Goal: Information Seeking & Learning: Find specific fact

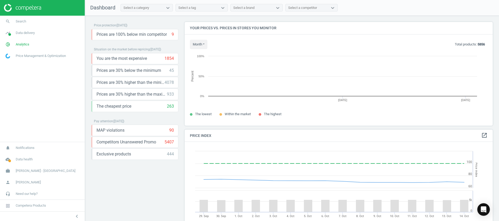
scroll to position [116, 314]
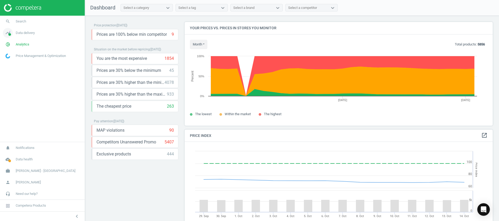
click at [10, 32] on icon "timeline" at bounding box center [8, 33] width 10 height 10
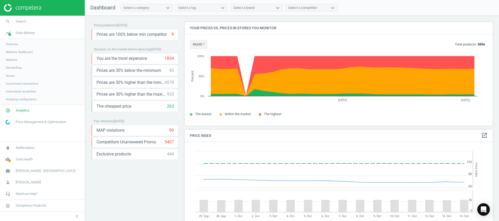
drag, startPoint x: 10, startPoint y: 32, endPoint x: 9, endPoint y: 60, distance: 27.4
click at [9, 60] on span "Matches" at bounding box center [11, 60] width 11 height 4
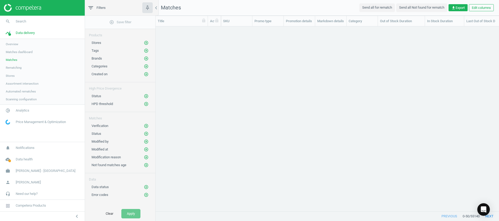
scroll to position [173, 337]
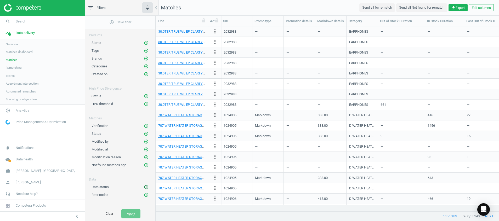
click at [145, 186] on icon "add_circle_outline" at bounding box center [146, 187] width 5 height 5
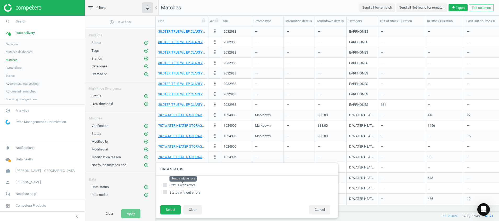
click at [174, 184] on span "Status with errors" at bounding box center [182, 185] width 26 height 4
click at [167, 184] on input "Status with errors" at bounding box center [164, 184] width 3 height 3
checkbox input "true"
click at [172, 209] on button "Select" at bounding box center [170, 209] width 20 height 9
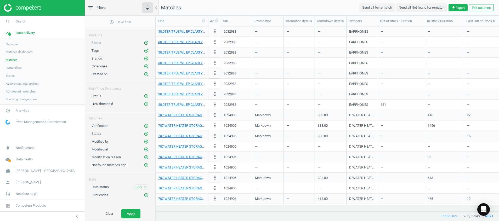
click at [145, 43] on icon "add_circle_outline" at bounding box center [146, 43] width 5 height 5
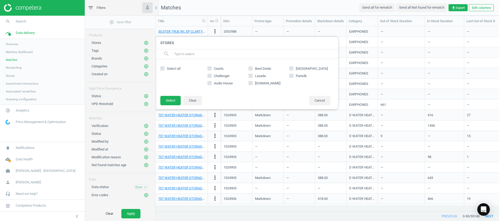
click at [171, 67] on span "Select all" at bounding box center [174, 68] width 16 height 5
click at [164, 67] on input "Select all" at bounding box center [162, 68] width 3 height 3
checkbox input "true"
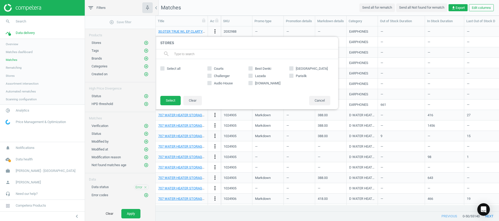
checkbox input "true"
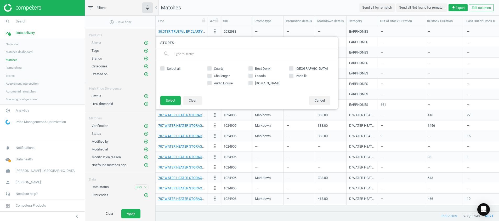
checkbox input "true"
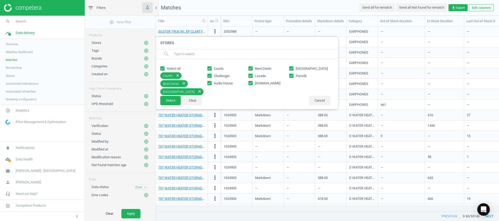
click at [296, 76] on span "Parisilk" at bounding box center [300, 76] width 13 height 5
click at [293, 76] on input "Parisilk" at bounding box center [291, 75] width 3 height 3
checkbox input "false"
click at [262, 74] on span "Lazada" at bounding box center [260, 76] width 13 height 5
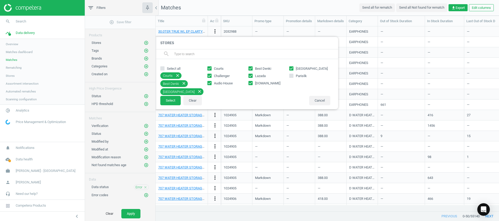
click at [252, 74] on input "Lazada" at bounding box center [249, 75] width 3 height 3
checkbox input "false"
click at [262, 85] on span "[DOMAIN_NAME]" at bounding box center [267, 83] width 27 height 5
click at [252, 85] on input "[DOMAIN_NAME]" at bounding box center [249, 82] width 3 height 3
checkbox input "false"
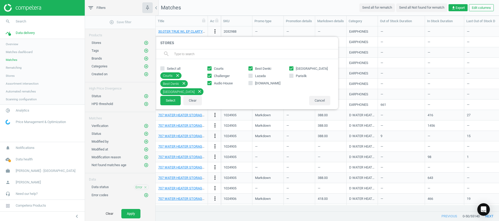
click at [301, 74] on span "Parisilk" at bounding box center [300, 76] width 13 height 5
click at [293, 74] on input "Parisilk" at bounding box center [291, 75] width 3 height 3
checkbox input "true"
click at [175, 101] on button "Select" at bounding box center [170, 100] width 20 height 9
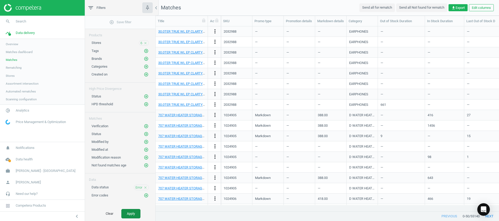
click at [126, 211] on button "Apply" at bounding box center [130, 213] width 19 height 9
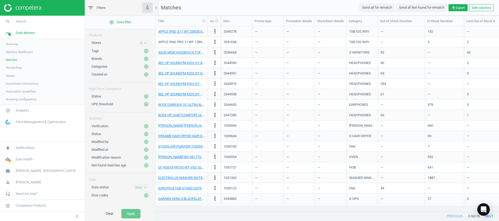
click at [146, 187] on icon "close" at bounding box center [145, 188] width 4 height 4
click at [146, 97] on icon "add_circle_outline" at bounding box center [146, 96] width 5 height 5
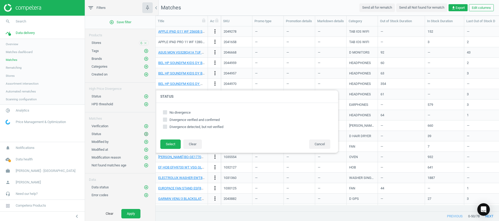
click at [143, 132] on button "add_circle_outline" at bounding box center [145, 133] width 5 height 5
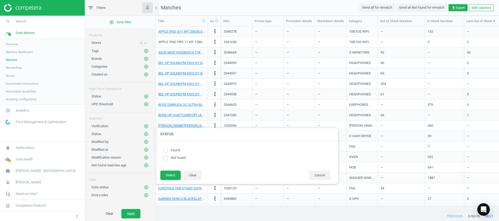
click at [178, 157] on label "Not found" at bounding box center [176, 157] width 17 height 5
click at [165, 158] on input "radio" at bounding box center [165, 157] width 5 height 5
radio input "true"
click at [174, 174] on button "Select" at bounding box center [170, 175] width 20 height 9
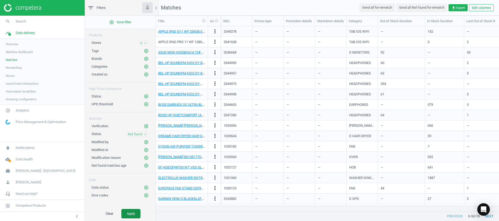
click at [128, 215] on button "Apply" at bounding box center [130, 213] width 19 height 9
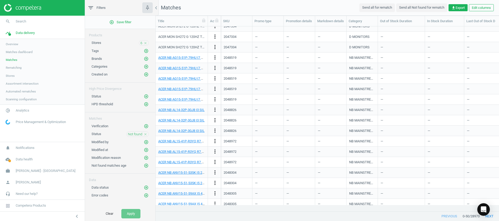
scroll to position [344, 0]
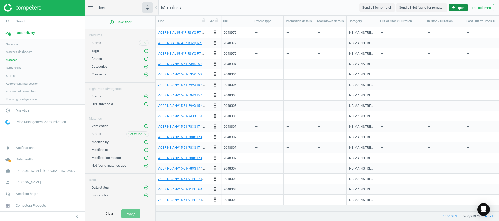
click at [461, 9] on span "get_app Export" at bounding box center [457, 7] width 13 height 5
click at [317, 13] on nav "Matches Send all for rematch Send all Not found for rematch get_app Export Edit…" at bounding box center [326, 8] width 343 height 16
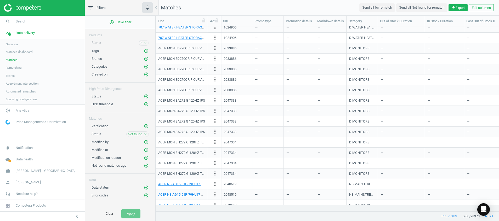
scroll to position [0, 0]
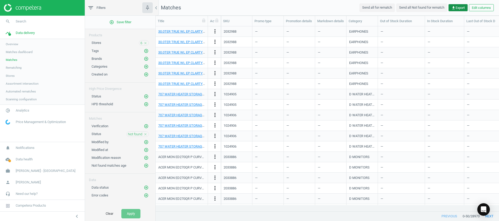
click at [458, 9] on span "get_app Export" at bounding box center [457, 7] width 13 height 5
click at [400, 28] on button "insert_drive_file Report (Excel)" at bounding box center [421, 28] width 91 height 10
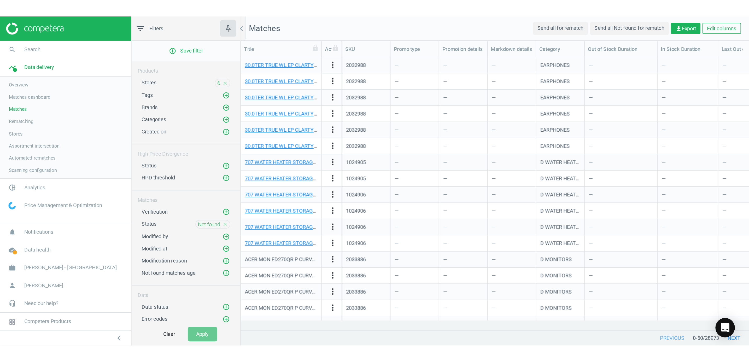
scroll to position [6, 6]
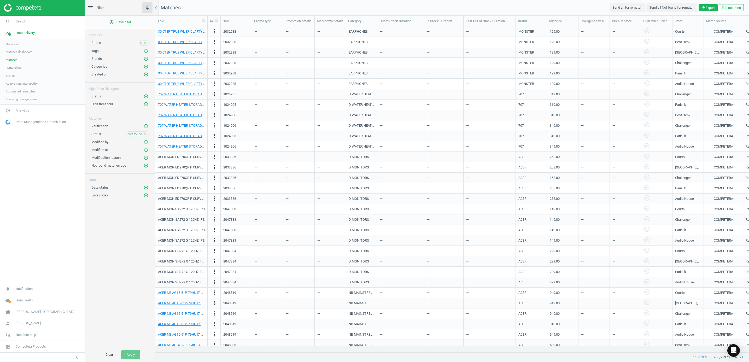
click at [39, 7] on img at bounding box center [22, 8] width 37 height 8
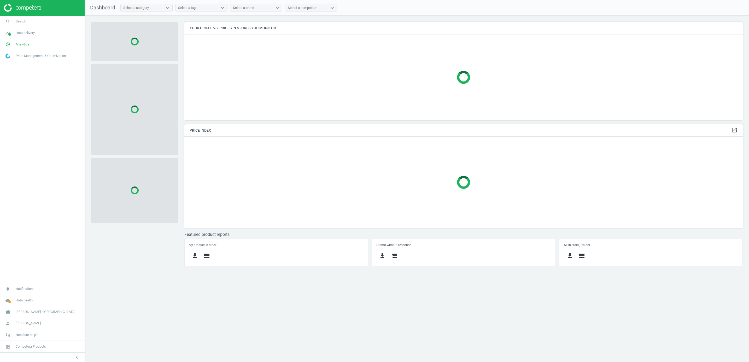
scroll to position [111, 571]
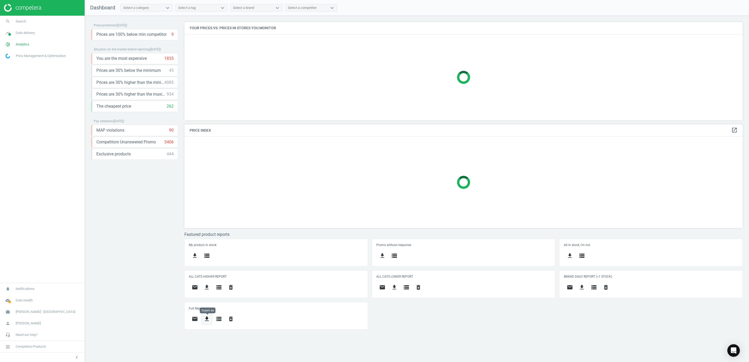
click at [210, 321] on icon "get_app" at bounding box center [207, 319] width 6 height 6
click at [168, 271] on button "insert_drive_file Short report (Excel)" at bounding box center [168, 270] width 91 height 10
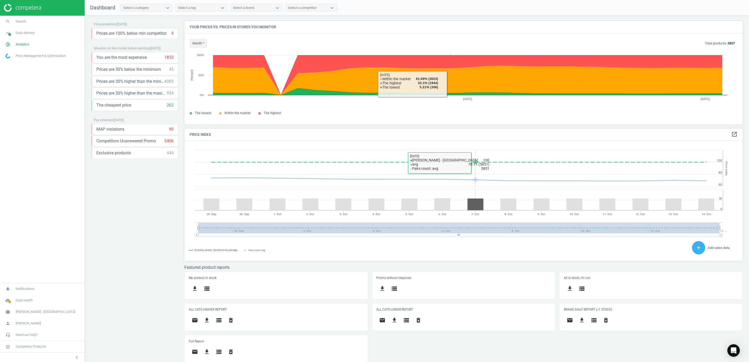
scroll to position [0, 0]
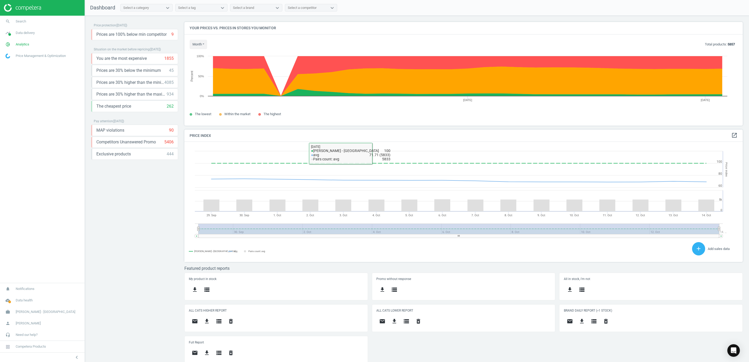
click at [158, 222] on div "Price protection ( 14.10.25 ) Prices are 100% below min competitor 9 keyboard_a…" at bounding box center [134, 190] width 87 height 337
click at [7, 31] on icon "timeline" at bounding box center [8, 33] width 10 height 10
click at [15, 60] on span "Matches" at bounding box center [11, 60] width 11 height 4
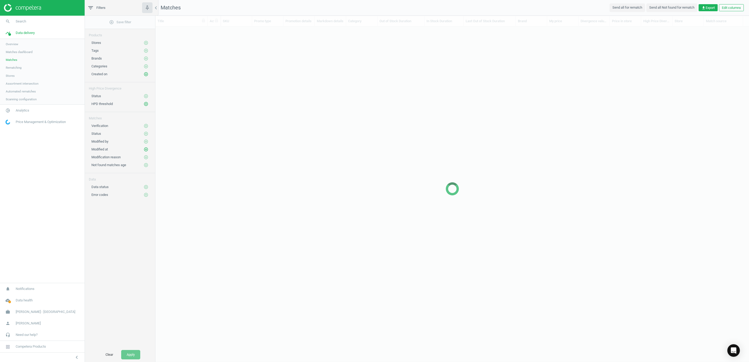
scroll to position [314, 588]
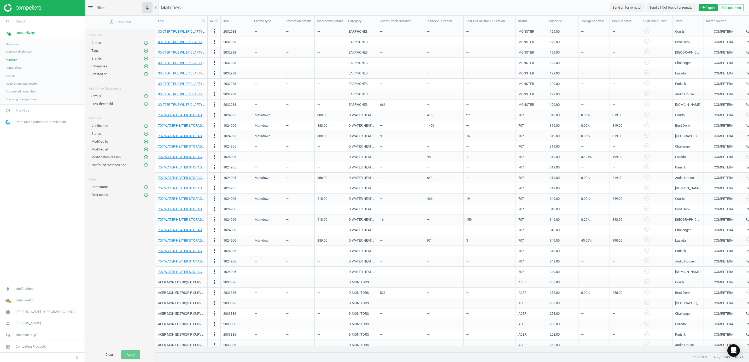
click at [109, 220] on div "add_circle_outline Save filter Products Stores add_circle_outline Tags add_circ…" at bounding box center [120, 182] width 70 height 332
click at [144, 189] on icon "add_circle_outline" at bounding box center [146, 187] width 5 height 5
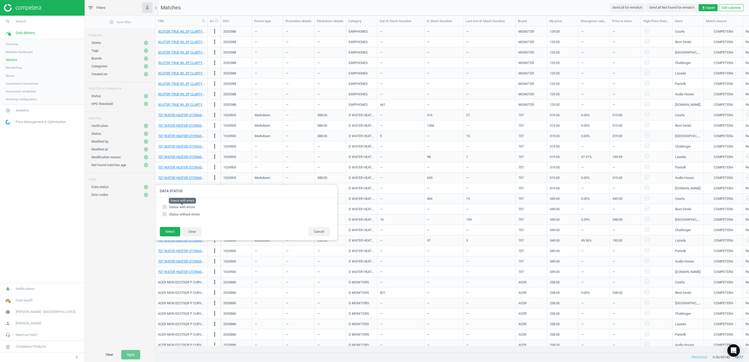
click at [184, 208] on span "Status with errors" at bounding box center [182, 207] width 26 height 4
click at [166, 208] on input "Status with errors" at bounding box center [164, 206] width 3 height 3
checkbox input "true"
click at [170, 232] on button "Select" at bounding box center [170, 231] width 20 height 9
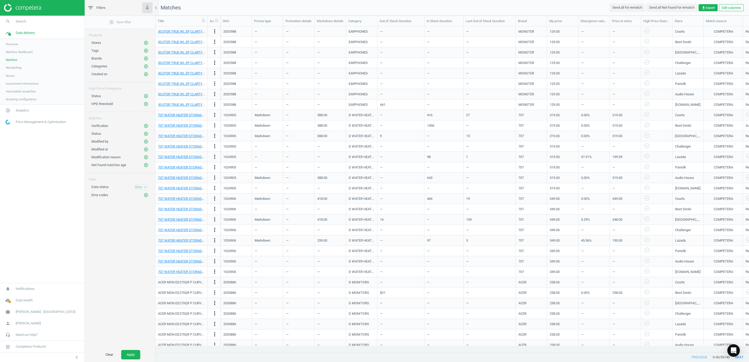
click at [96, 59] on span "Brands" at bounding box center [96, 58] width 10 height 4
click at [146, 98] on icon "add_circle_outline" at bounding box center [146, 96] width 5 height 5
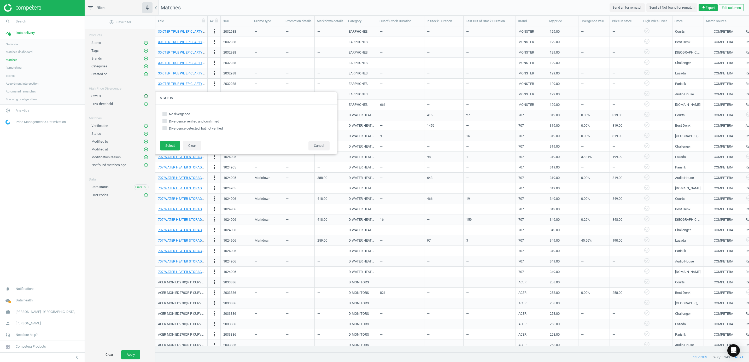
click at [146, 98] on icon "add_circle_outline" at bounding box center [146, 96] width 5 height 5
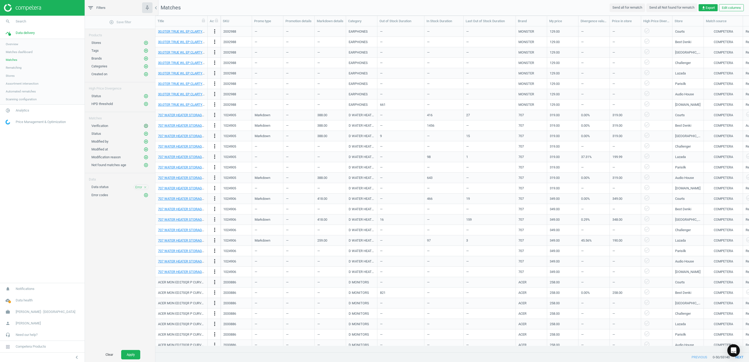
click at [146, 126] on icon "add_circle_outline" at bounding box center [146, 126] width 5 height 5
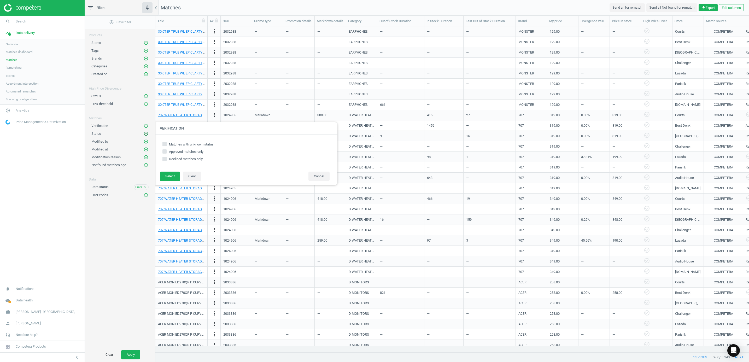
click at [144, 136] on icon "add_circle_outline" at bounding box center [146, 133] width 5 height 5
click at [118, 217] on div "add_circle_outline Save filter Products Stores add_circle_outline Tags add_circ…" at bounding box center [120, 182] width 70 height 332
click at [140, 235] on div "add_circle_outline Save filter Products Stores add_circle_outline Tags add_circ…" at bounding box center [120, 182] width 70 height 332
click at [314, 177] on button "Cancel" at bounding box center [319, 177] width 21 height 9
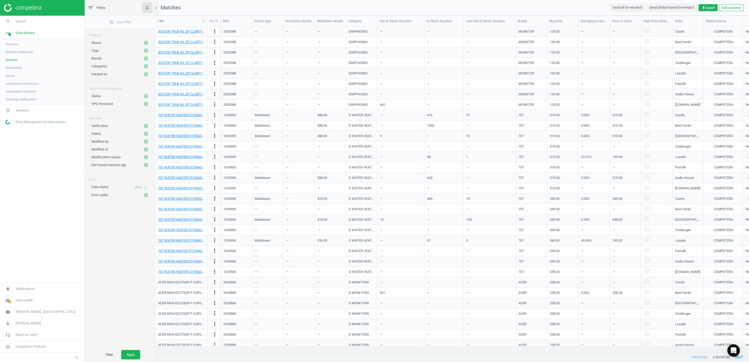
click at [30, 11] on img at bounding box center [22, 8] width 37 height 8
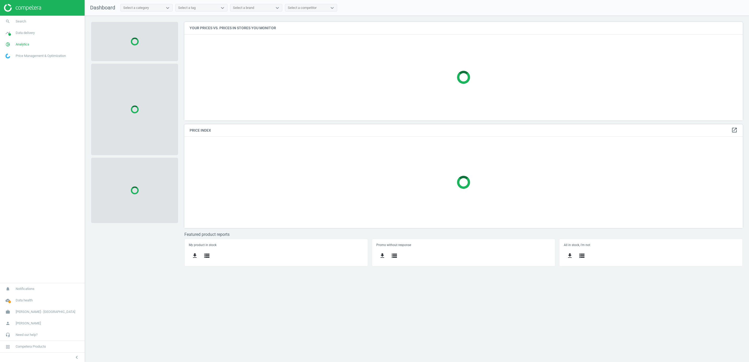
scroll to position [111, 571]
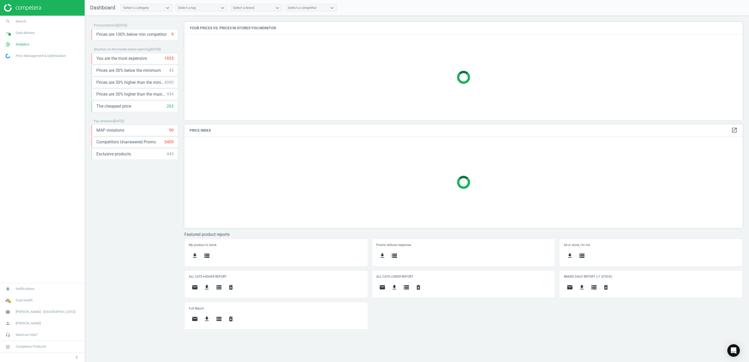
click at [34, 109] on nav "search Search timeline Data delivery Overview Matches dashboard Matches Rematch…" at bounding box center [42, 149] width 85 height 267
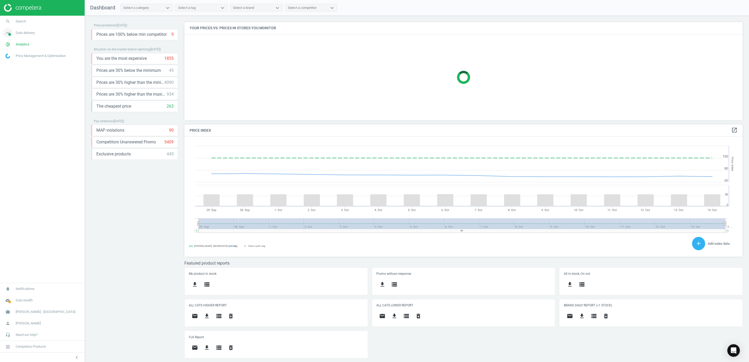
click at [15, 31] on span "timeline" at bounding box center [8, 32] width 16 height 11
click at [9, 110] on icon "pie_chart_outlined" at bounding box center [8, 111] width 10 height 10
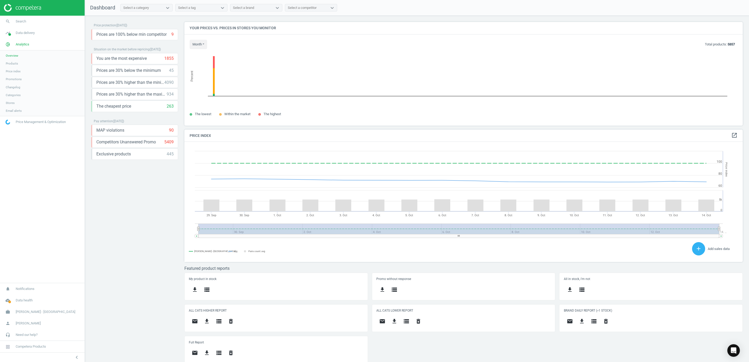
scroll to position [3, 3]
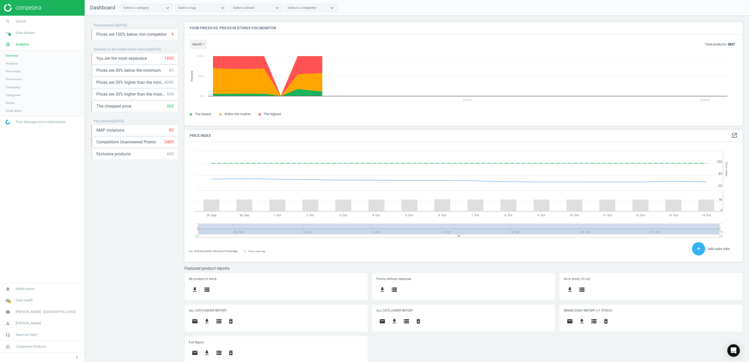
click at [11, 63] on span "Products" at bounding box center [12, 63] width 12 height 4
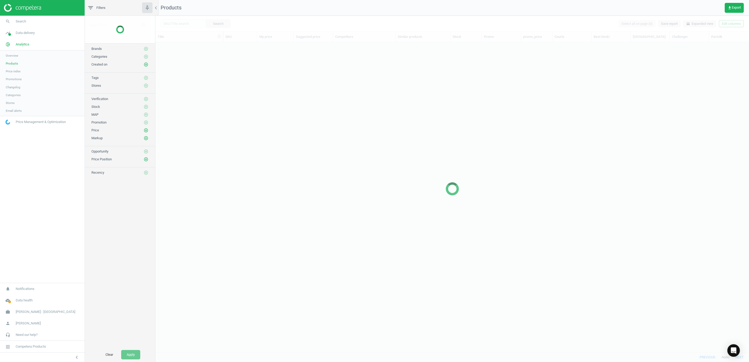
scroll to position [298, 588]
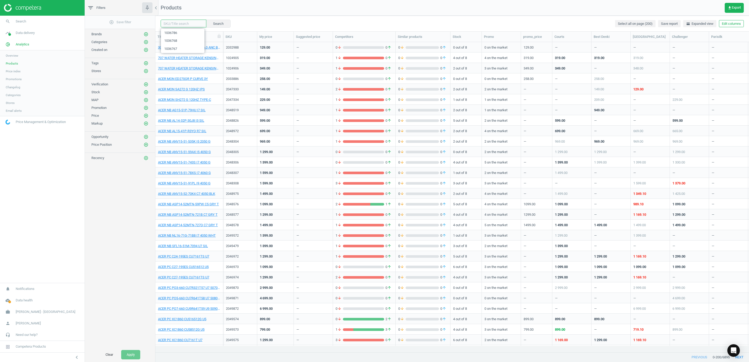
click at [178, 23] on input "text" at bounding box center [184, 24] width 46 height 8
paste input "1016498"
type input "1016498"
click at [216, 24] on button "Search" at bounding box center [218, 24] width 25 height 8
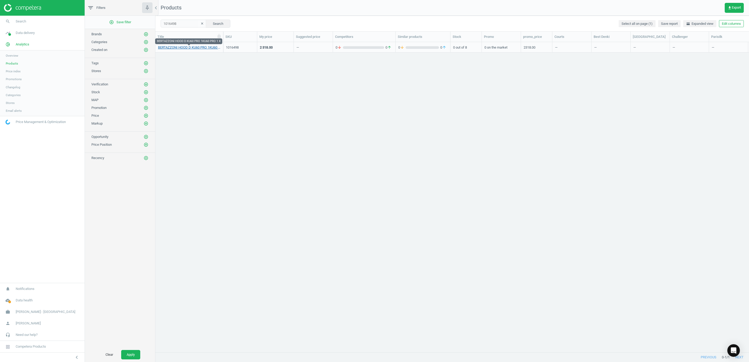
click at [195, 49] on link "BERTAZZONI HOOD D KU60 PRO 1KU60 PRO 1 X" at bounding box center [189, 47] width 62 height 5
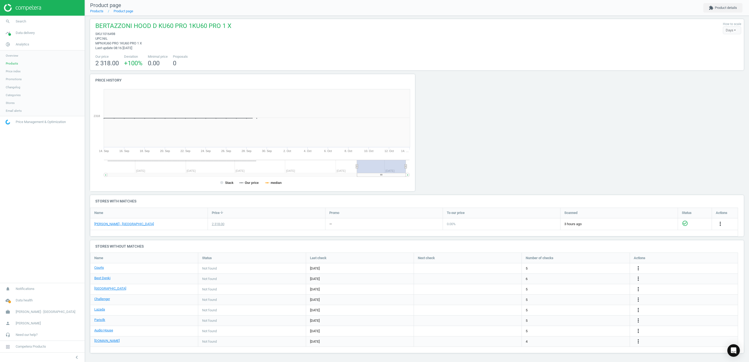
scroll to position [2, 0]
click at [132, 225] on link "[PERSON_NAME] - [GEOGRAPHIC_DATA]" at bounding box center [124, 224] width 60 height 5
click at [152, 229] on div "[PERSON_NAME] - [GEOGRAPHIC_DATA]" at bounding box center [148, 225] width 117 height 11
click at [19, 6] on img at bounding box center [22, 8] width 37 height 8
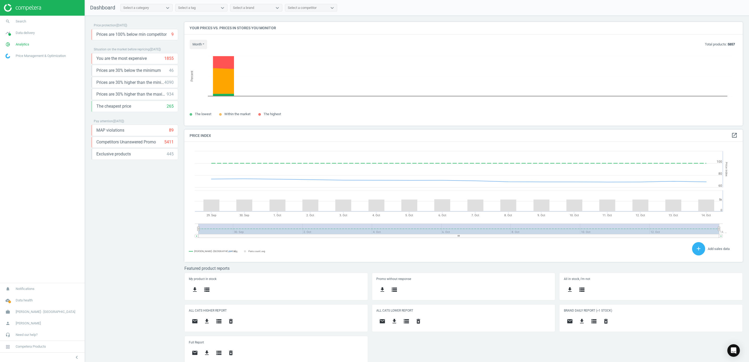
scroll to position [3, 3]
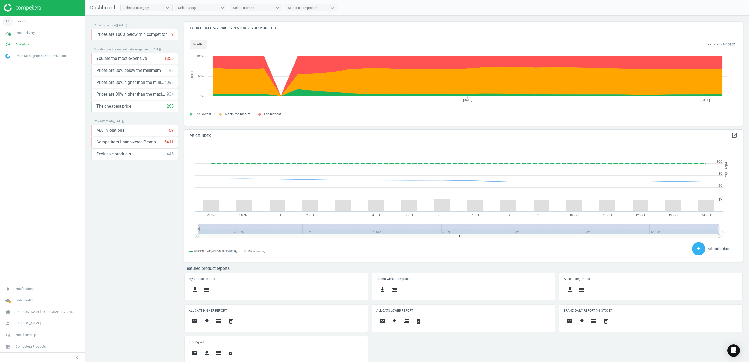
click at [20, 23] on span "Search" at bounding box center [21, 21] width 10 height 5
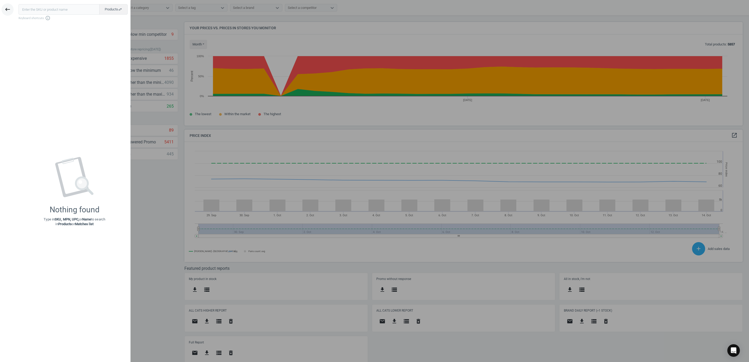
click at [11, 9] on button "keyboard_backspace" at bounding box center [8, 9] width 12 height 12
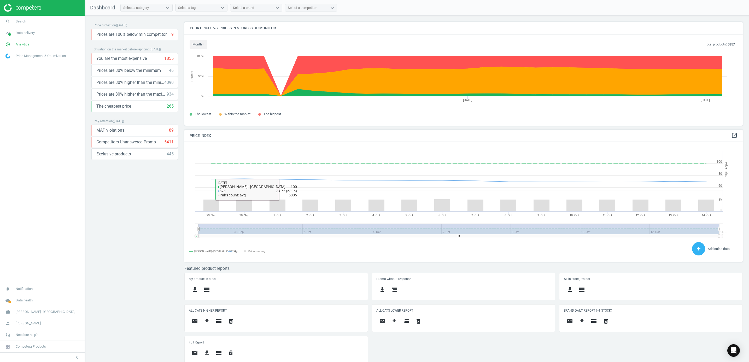
click at [153, 239] on div "Price protection ( [DATE] ) Prices are 100% below min competitor 9 keyboard_arr…" at bounding box center [134, 190] width 87 height 337
click at [6, 304] on icon "cloud_done" at bounding box center [8, 301] width 10 height 10
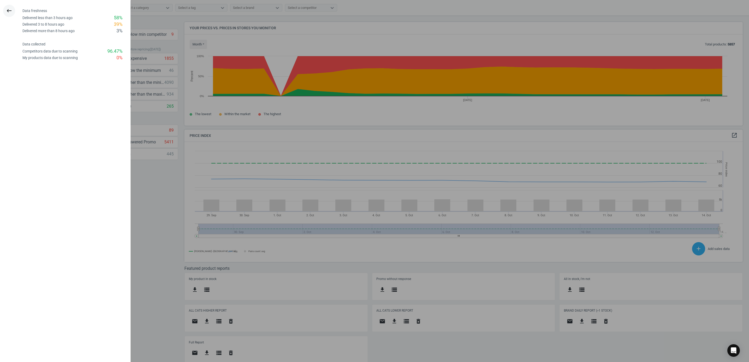
click at [10, 12] on icon "keyboard_backspace" at bounding box center [9, 11] width 6 height 6
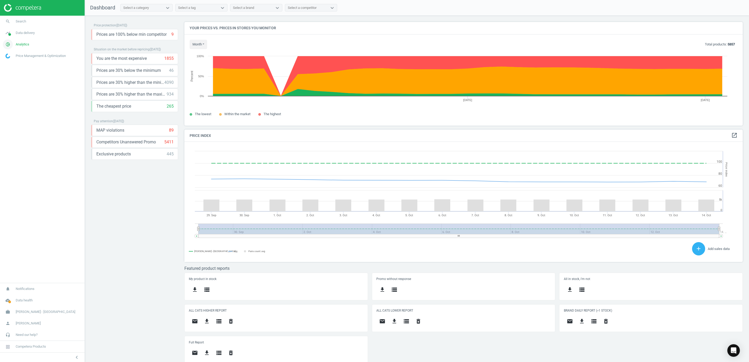
click at [9, 42] on icon "pie_chart_outlined" at bounding box center [8, 44] width 10 height 10
click at [11, 63] on span "Products" at bounding box center [12, 63] width 12 height 4
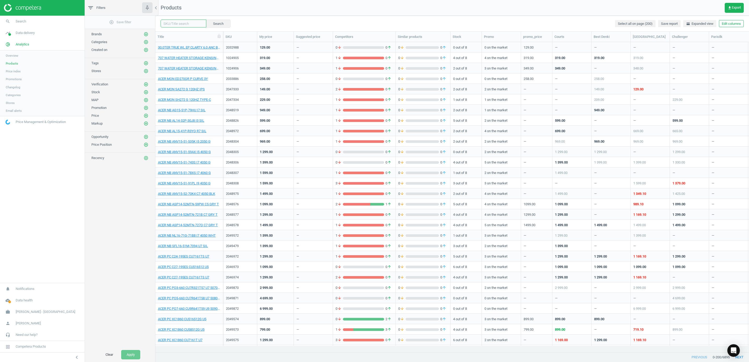
click at [174, 22] on input "text" at bounding box center [184, 24] width 46 height 8
paste input "2032988"
type input "2032988"
click at [217, 23] on button "Search" at bounding box center [218, 24] width 25 height 8
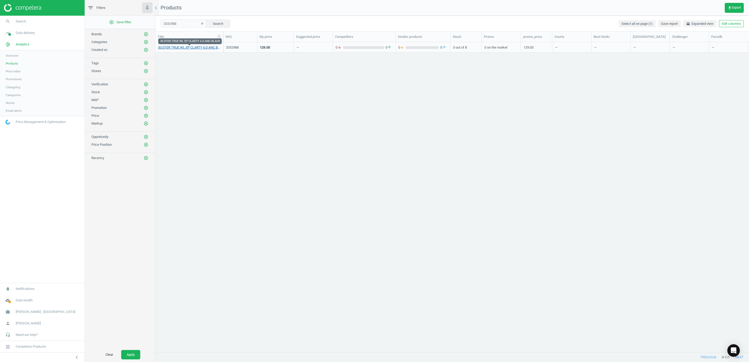
click at [181, 48] on link "30.0TER TRUE WL EP CLARTY 6.0 ANC BLACK" at bounding box center [189, 47] width 62 height 5
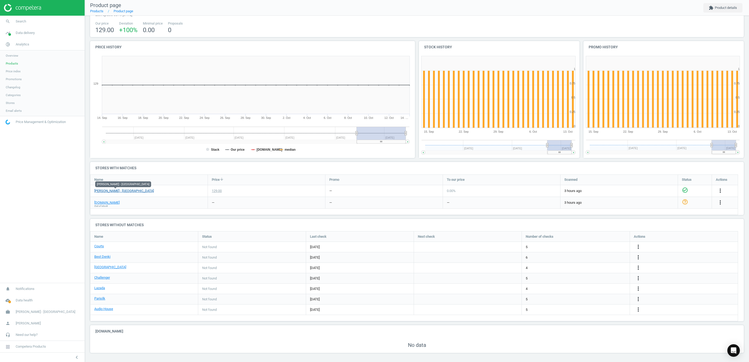
click at [111, 191] on link "[PERSON_NAME] - [GEOGRAPHIC_DATA]" at bounding box center [124, 191] width 60 height 5
click at [159, 182] on div "Name" at bounding box center [148, 180] width 117 height 10
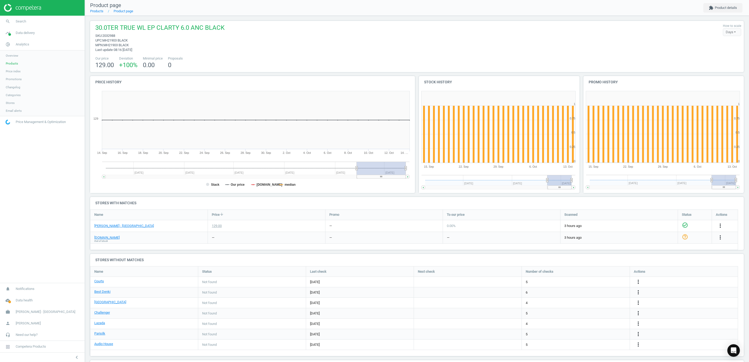
scroll to position [35, 0]
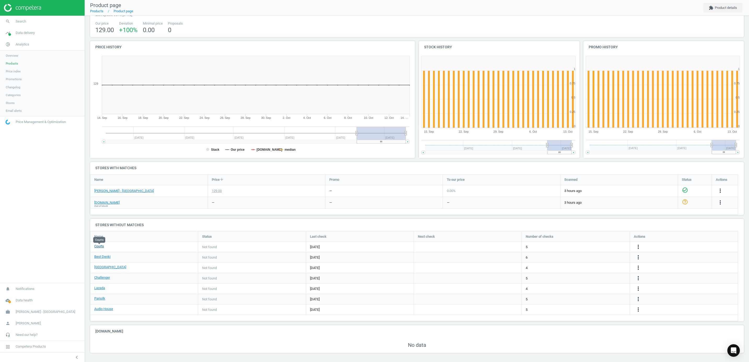
click at [99, 246] on link "Courts" at bounding box center [99, 246] width 10 height 5
click at [338, 220] on h4 "Stores without matches" at bounding box center [417, 225] width 654 height 12
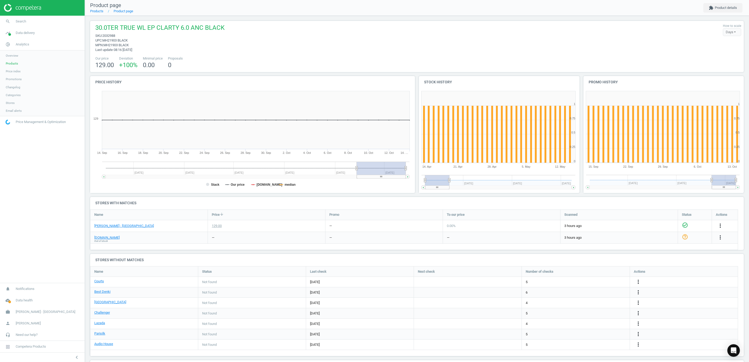
drag, startPoint x: 546, startPoint y: 180, endPoint x: 412, endPoint y: 188, distance: 134.8
click at [412, 188] on div "Price history Created with Highstock 6.2.0 Stack Our price amazon.sg median 14.…" at bounding box center [417, 136] width 658 height 121
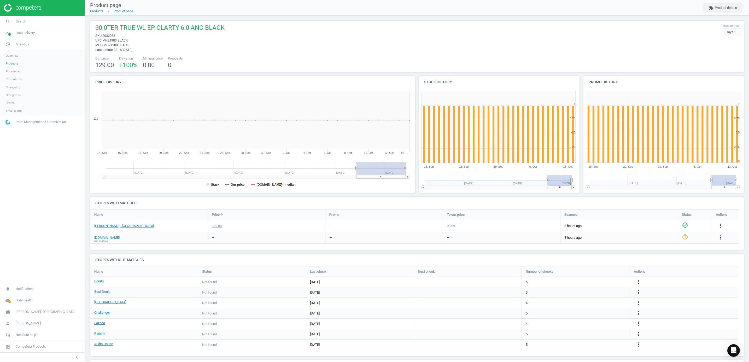
drag, startPoint x: 432, startPoint y: 183, endPoint x: 569, endPoint y: 181, distance: 136.7
click at [568, 181] on g at bounding box center [499, 182] width 154 height 14
drag, startPoint x: 723, startPoint y: 179, endPoint x: 608, endPoint y: 191, distance: 115.9
click at [742, 174] on div "30.0TER TRUE WL EP CLARTY 6.0 ANC BLACK sku : 2032988 upc : MH21903 BLACK mpn :…" at bounding box center [417, 206] width 664 height 381
drag, startPoint x: 562, startPoint y: 182, endPoint x: 567, endPoint y: 182, distance: 5.5
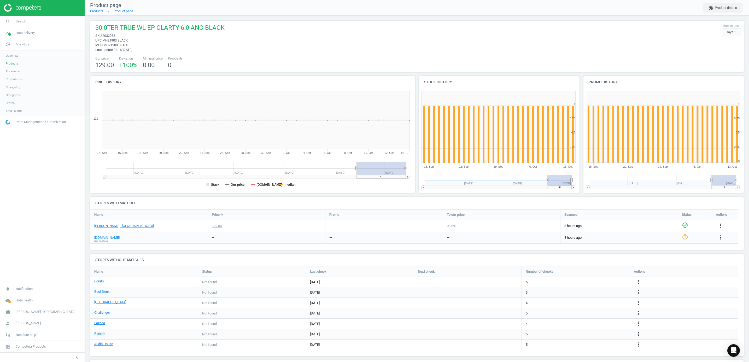
click at [567, 182] on rect at bounding box center [560, 180] width 24 height 10
drag, startPoint x: 374, startPoint y: 169, endPoint x: 419, endPoint y: 154, distance: 47.8
click at [419, 154] on div "Price history Created with Highstock 6.2.0 Stack Our price amazon.sg median 14.…" at bounding box center [417, 136] width 658 height 121
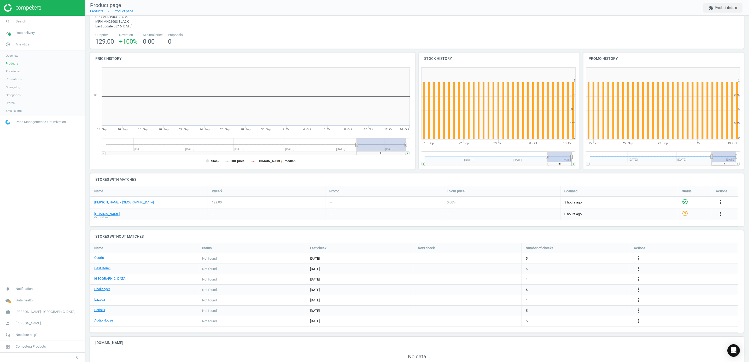
scroll to position [35, 0]
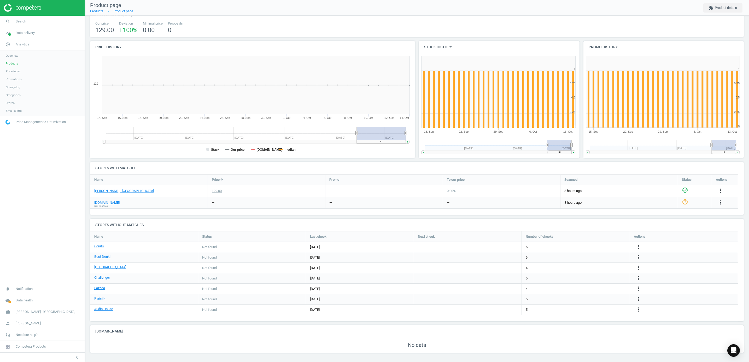
click at [237, 30] on div "Our price 129.00 Deviation +100 % Minimal price 0.00 Proposals 0" at bounding box center [417, 27] width 649 height 13
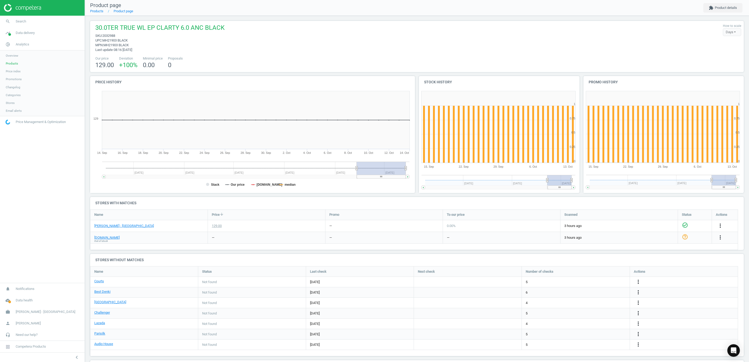
click at [10, 64] on span "Products" at bounding box center [12, 63] width 12 height 4
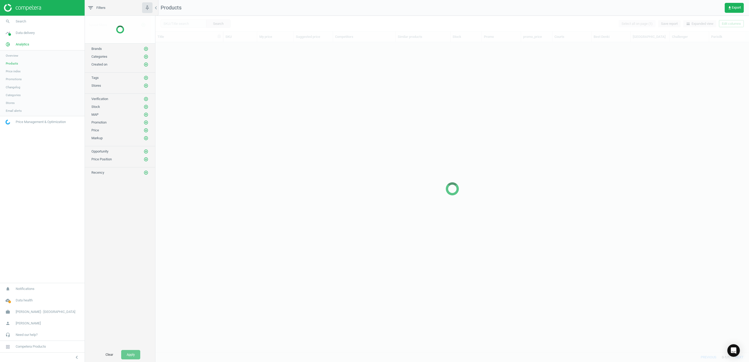
scroll to position [298, 588]
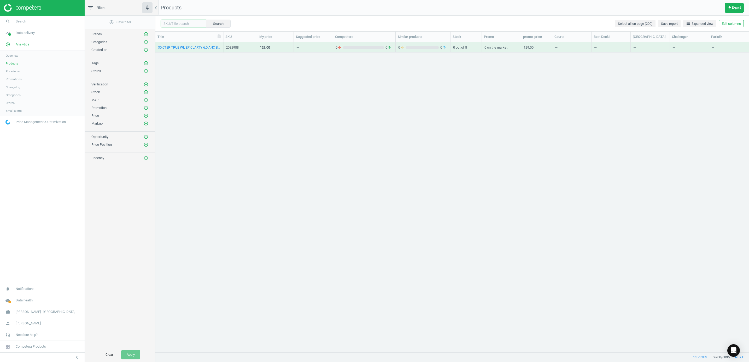
click at [178, 24] on input "text" at bounding box center [184, 24] width 46 height 8
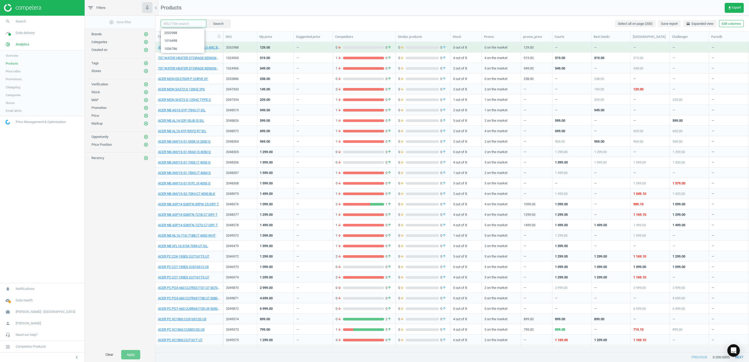
paste input "2032223"
type input "2032223"
click at [214, 26] on button "Search" at bounding box center [218, 24] width 25 height 8
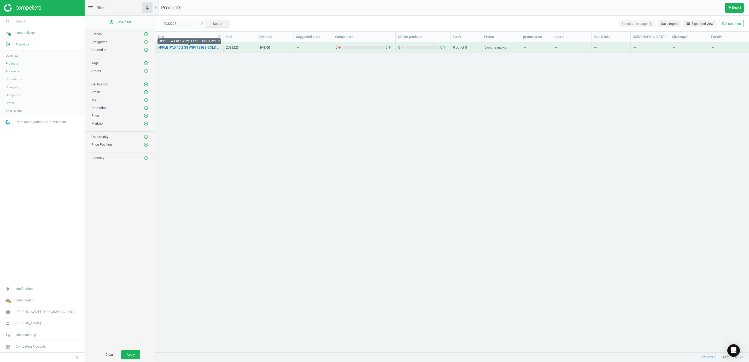
click at [188, 47] on link "APPLE IPAD 10.2 G8 WIFI 128GB GOLD MYLF2" at bounding box center [189, 47] width 62 height 5
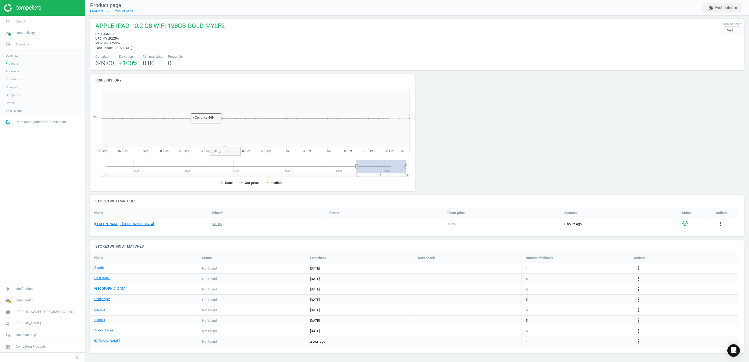
scroll to position [2, 0]
click at [131, 224] on link "[PERSON_NAME] - [GEOGRAPHIC_DATA]" at bounding box center [124, 224] width 60 height 5
click at [190, 240] on h4 "Stores without matches" at bounding box center [417, 246] width 654 height 12
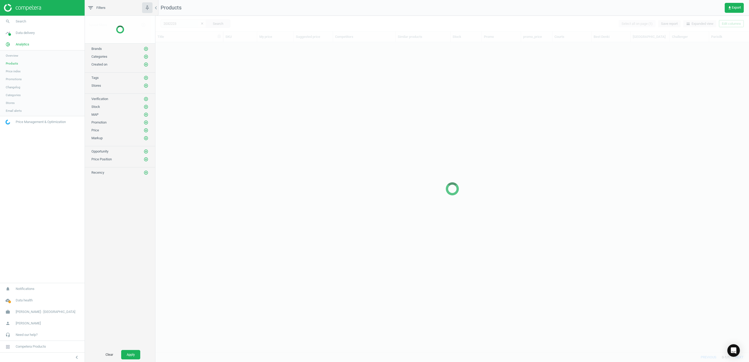
scroll to position [298, 588]
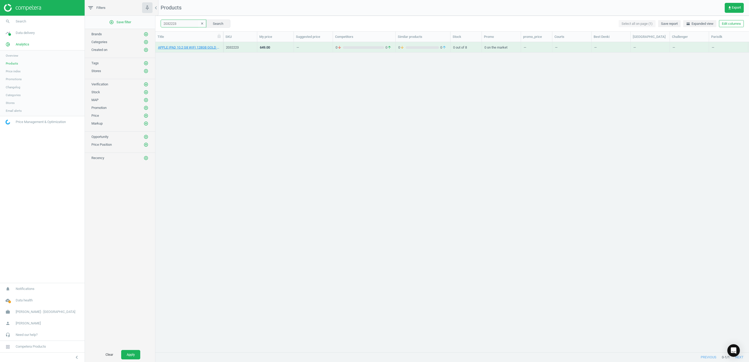
click at [184, 23] on input "2032223" at bounding box center [184, 24] width 46 height 8
click at [201, 24] on icon "clear" at bounding box center [202, 24] width 4 height 4
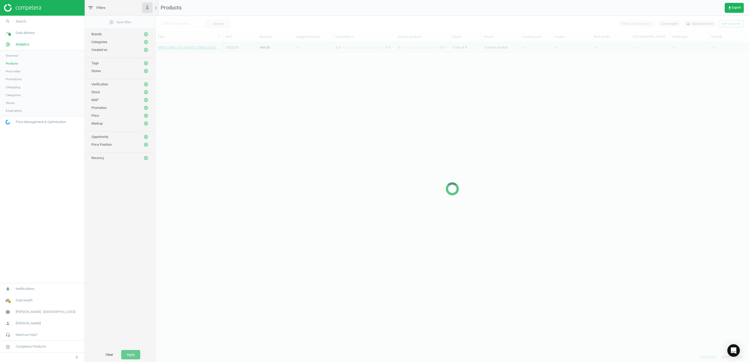
click at [178, 24] on div at bounding box center [452, 189] width 594 height 346
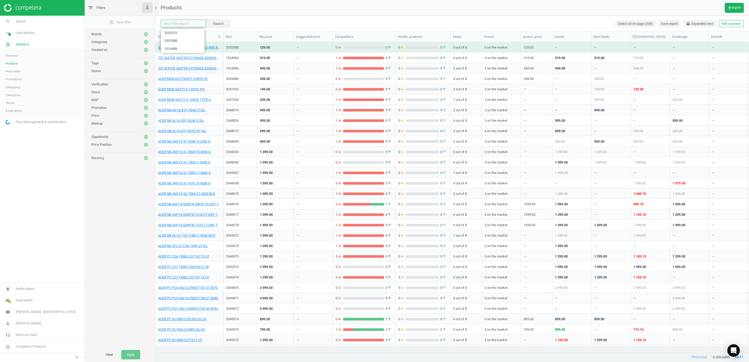
click at [178, 24] on input "text" at bounding box center [184, 24] width 46 height 8
paste input "2044105"
type input "2044105"
click at [219, 25] on button "Search" at bounding box center [218, 24] width 25 height 8
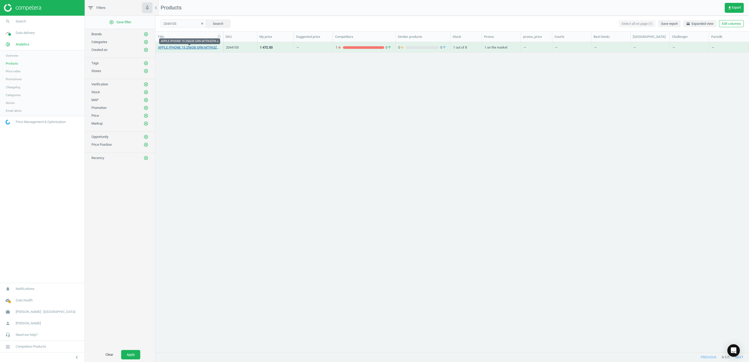
click at [194, 48] on link "APPLE IPHONE 15 256GB GRN MTPA3ZPA x" at bounding box center [189, 47] width 62 height 5
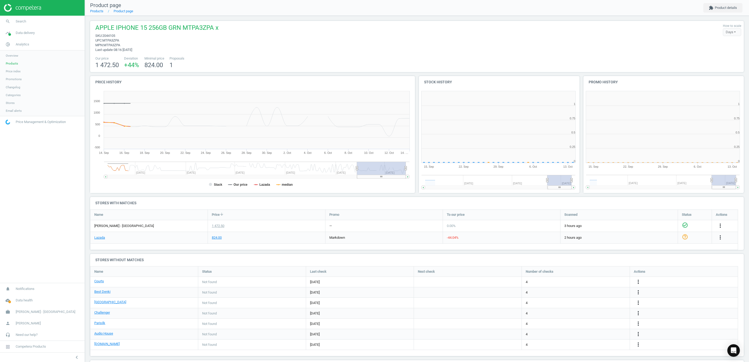
scroll to position [3, 3]
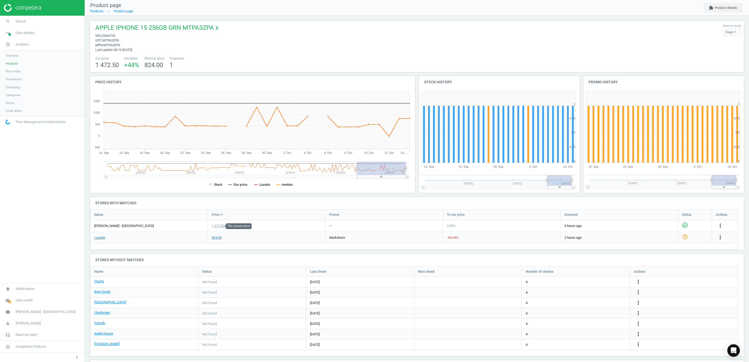
click at [217, 225] on div "1 472.50" at bounding box center [218, 226] width 13 height 5
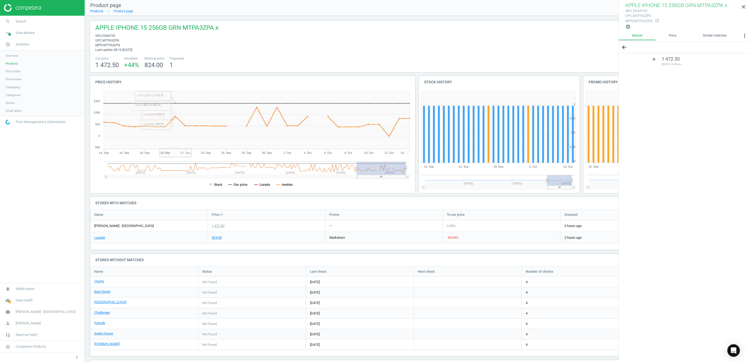
click at [231, 28] on div "APPLE IPHONE 15 256GB GRN MTPA3ZPA x sku : 2044105 upc : MTPA3ZPA mpn : MTPA3ZP…" at bounding box center [417, 38] width 649 height 29
drag, startPoint x: 116, startPoint y: 34, endPoint x: 104, endPoint y: 35, distance: 12.3
click at [104, 35] on span "sku : 2044105" at bounding box center [156, 35] width 123 height 5
copy span "2044105"
drag, startPoint x: 395, startPoint y: 174, endPoint x: 428, endPoint y: 165, distance: 34.0
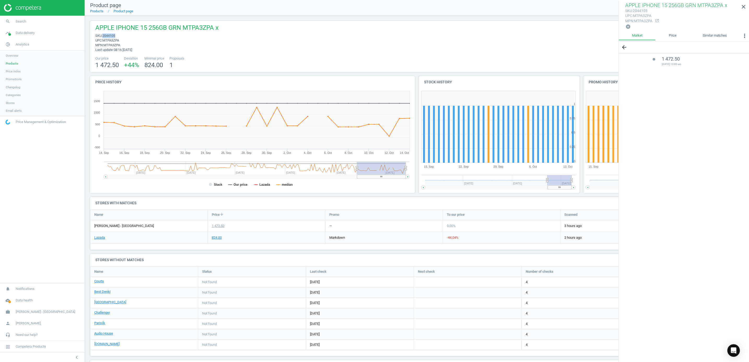
click at [428, 165] on div "Price history Created with Highstock 6.2.0 Stack Our price Lazada median 14. Se…" at bounding box center [417, 136] width 658 height 121
drag, startPoint x: 550, startPoint y: 181, endPoint x: 568, endPoint y: 187, distance: 19.0
click at [568, 187] on icon "Created with Highstock 6.2.0 0 0.25 0.5 0.75 1 1.25 15. Sep 22. Sep 29. Sep 6. …" at bounding box center [498, 141] width 159 height 105
click at [592, 182] on rect at bounding box center [651, 180] width 122 height 10
click at [746, 5] on icon "close" at bounding box center [744, 7] width 6 height 6
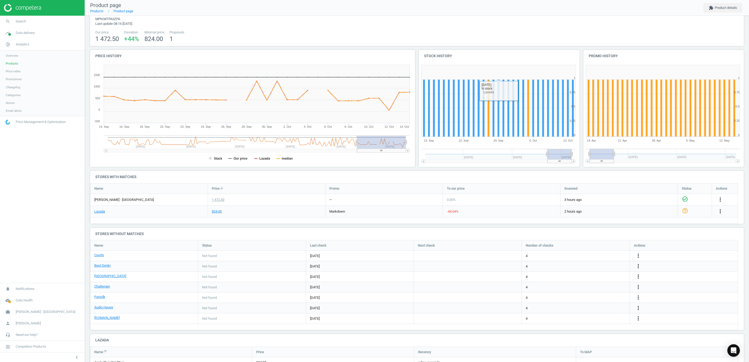
scroll to position [39, 0]
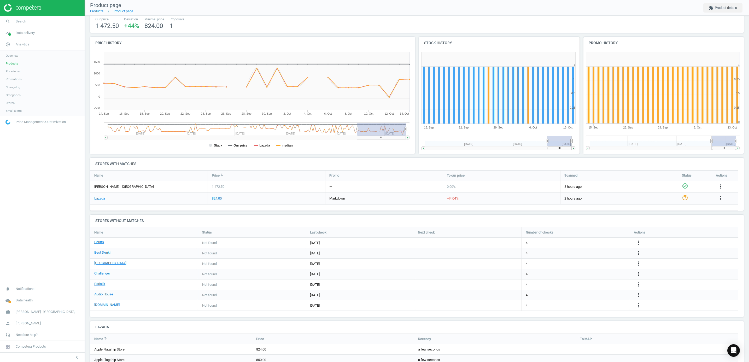
drag, startPoint x: 602, startPoint y: 145, endPoint x: 750, endPoint y: 140, distance: 148.5
click at [749, 140] on html "Group 2 Created with Sketch. ic/cloud_download/grey600 Created with Sketch. gra…" at bounding box center [374, 181] width 749 height 362
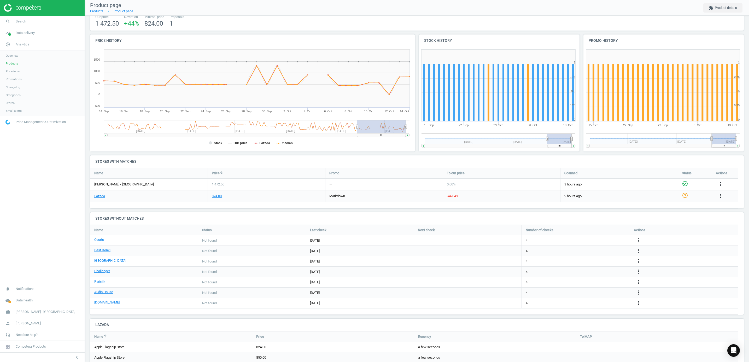
scroll to position [0, 0]
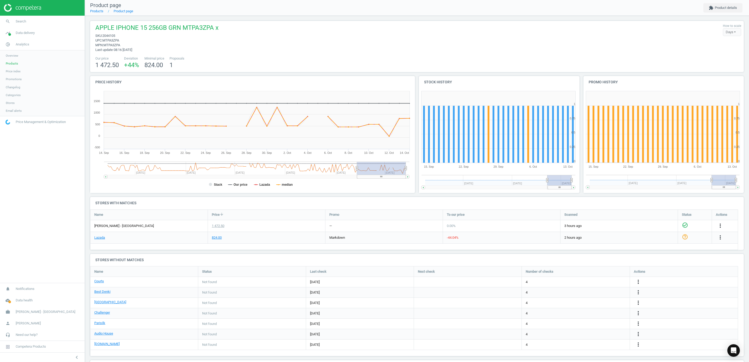
click at [137, 41] on span "upc : MTPA3ZPA" at bounding box center [156, 40] width 123 height 5
click at [34, 7] on img at bounding box center [22, 8] width 37 height 8
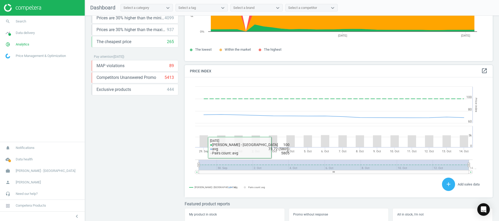
scroll to position [143, 0]
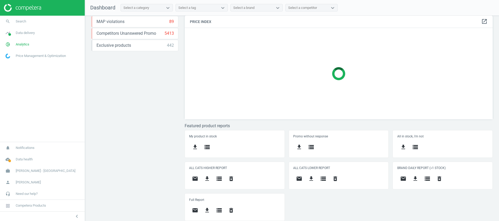
scroll to position [109, 0]
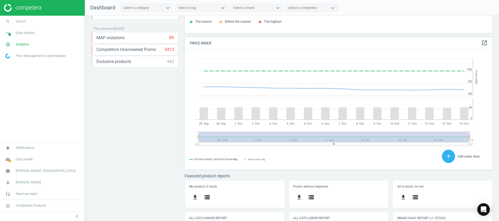
scroll to position [65, 0]
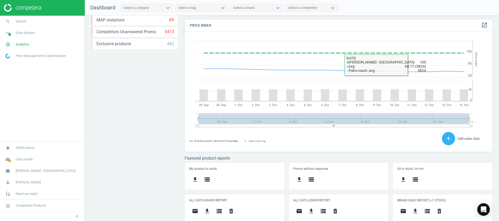
scroll to position [143, 0]
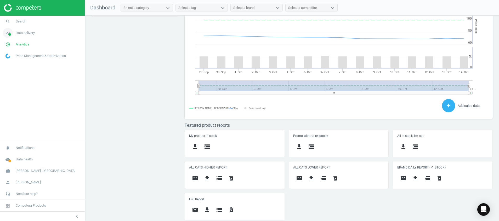
click at [8, 36] on icon "timeline" at bounding box center [8, 33] width 10 height 10
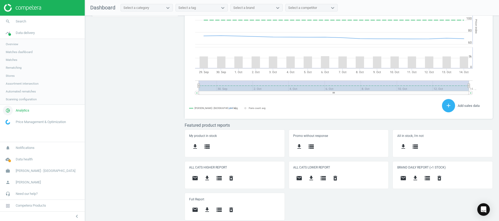
click at [10, 112] on icon "pie_chart_outlined" at bounding box center [8, 111] width 10 height 10
click at [9, 62] on span "Products" at bounding box center [12, 63] width 12 height 4
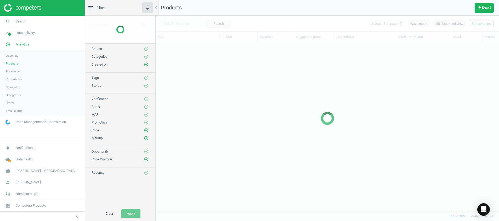
scroll to position [157, 337]
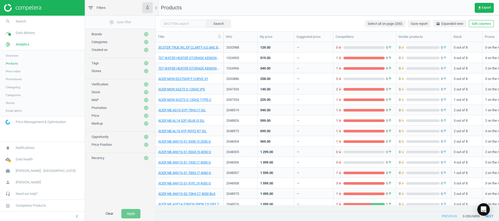
click at [23, 5] on img at bounding box center [22, 8] width 37 height 8
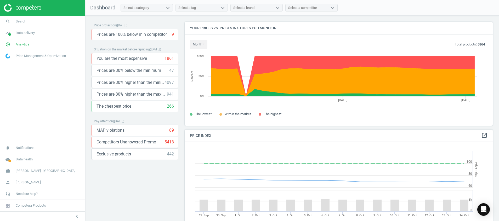
scroll to position [132, 314]
click at [10, 45] on icon "pie_chart_outlined" at bounding box center [8, 44] width 10 height 10
click at [10, 61] on link "Products" at bounding box center [42, 64] width 85 height 8
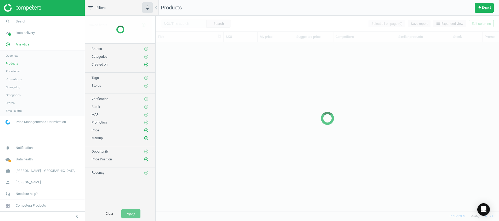
scroll to position [157, 337]
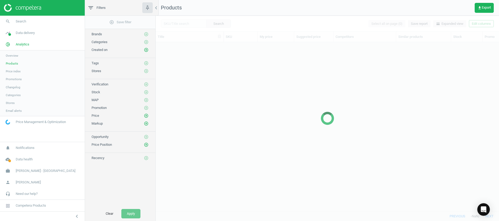
click at [175, 24] on div at bounding box center [326, 118] width 343 height 205
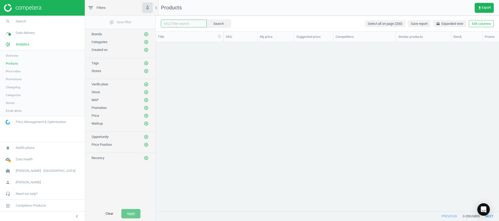
click at [170, 24] on input "text" at bounding box center [184, 24] width 46 height 8
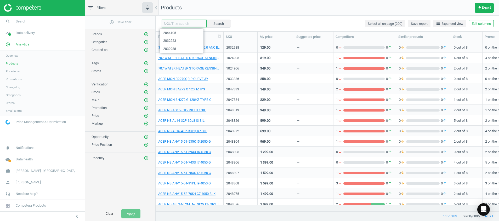
paste input "2049785"
type input "2049785"
click at [220, 22] on button "Search" at bounding box center [218, 24] width 25 height 8
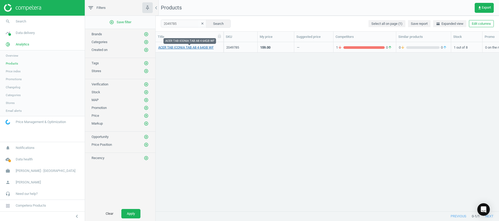
click at [181, 49] on link "ACER TAB ICONIA TAB A8 4 64GB WF" at bounding box center [185, 47] width 55 height 5
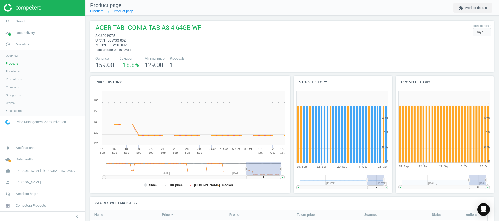
click at [10, 63] on span "Products" at bounding box center [12, 63] width 12 height 4
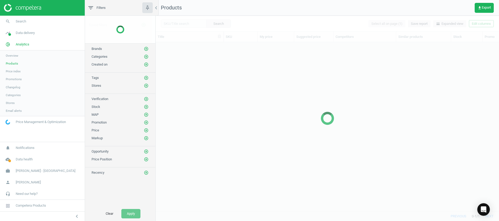
scroll to position [157, 337]
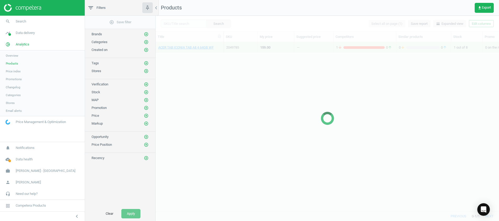
click at [193, 25] on div at bounding box center [326, 118] width 343 height 205
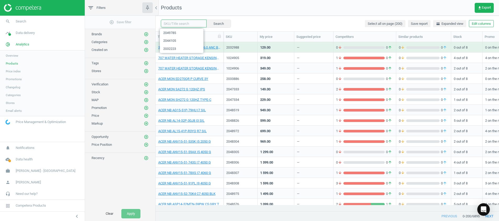
click at [178, 25] on input "text" at bounding box center [184, 24] width 46 height 8
paste input "2012916"
type input "2012916"
click at [214, 24] on button "Search" at bounding box center [218, 24] width 25 height 8
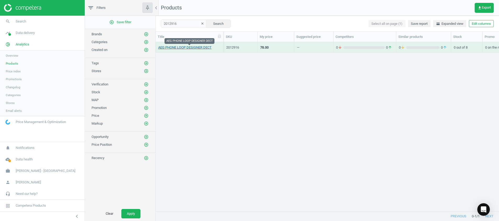
click at [198, 47] on link "AEG PHONE LOOP DESIGNER DECT" at bounding box center [184, 47] width 53 height 5
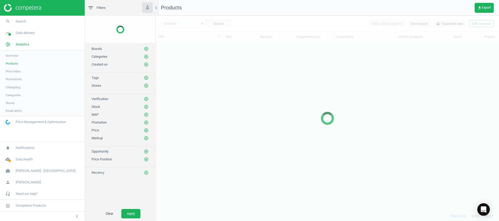
scroll to position [157, 337]
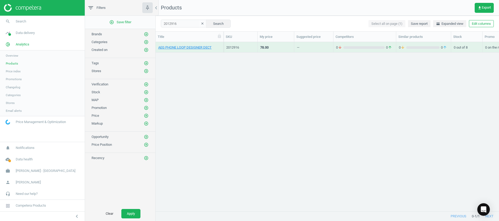
click at [200, 24] on icon "clear" at bounding box center [202, 24] width 4 height 4
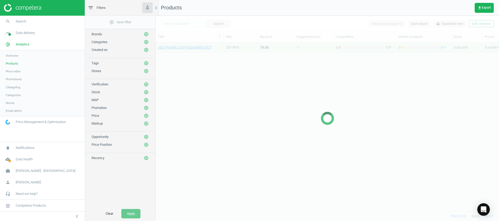
click at [181, 23] on div at bounding box center [326, 118] width 343 height 205
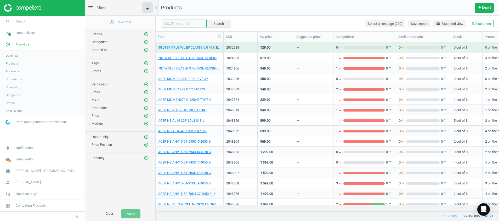
click at [171, 23] on input "text" at bounding box center [184, 24] width 46 height 8
paste input "2042645"
type input "2042645"
click at [216, 22] on button "Search" at bounding box center [218, 24] width 25 height 8
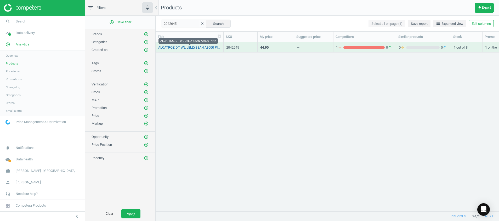
click at [202, 49] on link "ALCATROZ DT WL JELLYBEAN A3000 PINK" at bounding box center [189, 47] width 62 height 5
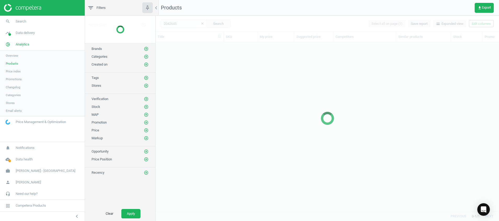
scroll to position [157, 337]
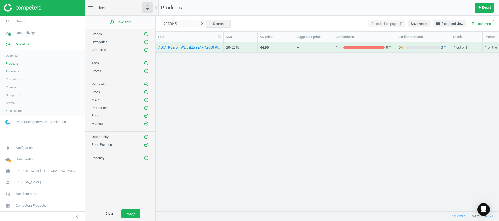
click at [200, 22] on icon "clear" at bounding box center [202, 24] width 4 height 4
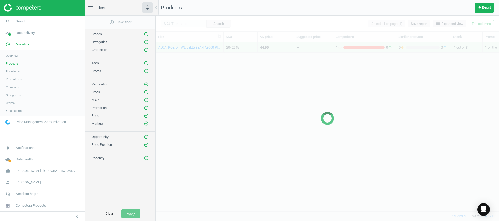
click at [192, 23] on div at bounding box center [326, 118] width 343 height 205
click at [181, 23] on div at bounding box center [326, 118] width 343 height 205
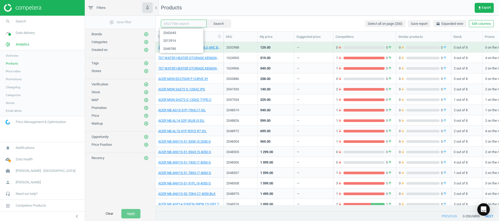
click at [181, 23] on input "text" at bounding box center [184, 24] width 46 height 8
paste input "2031590"
type input "2031590"
click at [213, 23] on button "Search" at bounding box center [218, 24] width 25 height 8
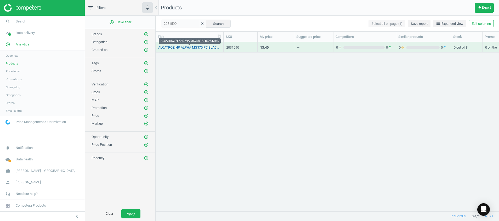
click at [183, 48] on link "ALCATROZ HP ALPHA MG370 PC BLACKRED" at bounding box center [189, 47] width 62 height 5
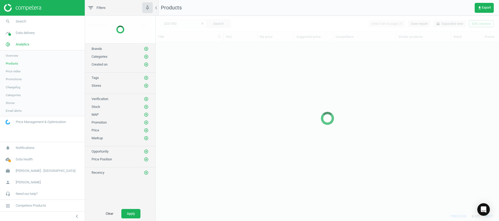
scroll to position [157, 337]
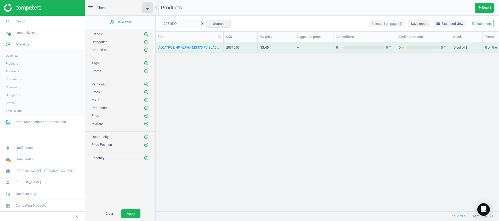
click at [200, 24] on icon "clear" at bounding box center [202, 24] width 4 height 4
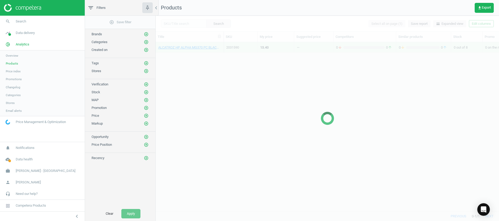
click at [187, 23] on div at bounding box center [326, 118] width 343 height 205
click at [181, 23] on div at bounding box center [326, 118] width 343 height 205
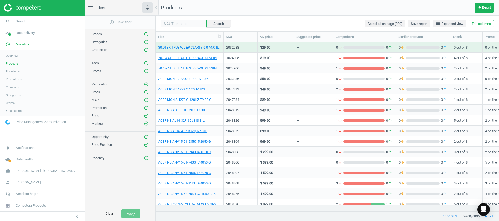
click at [167, 24] on input "text" at bounding box center [184, 24] width 46 height 8
paste input "2030493"
type input "2030493"
click at [212, 22] on button "Search" at bounding box center [218, 24] width 25 height 8
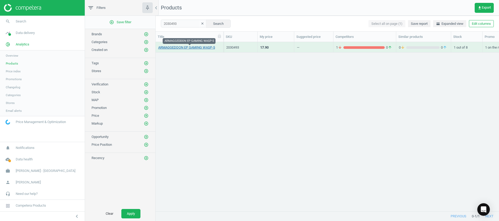
click at [212, 50] on link "ARMAGGEDDON EP GAMING WASP-5" at bounding box center [186, 47] width 57 height 5
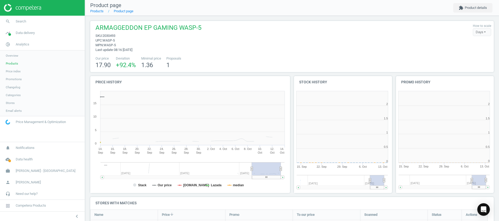
scroll to position [3, 3]
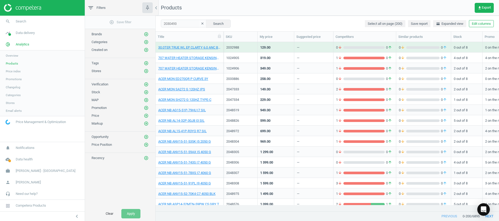
click at [20, 8] on img at bounding box center [22, 8] width 37 height 8
